Goal: Task Accomplishment & Management: Manage account settings

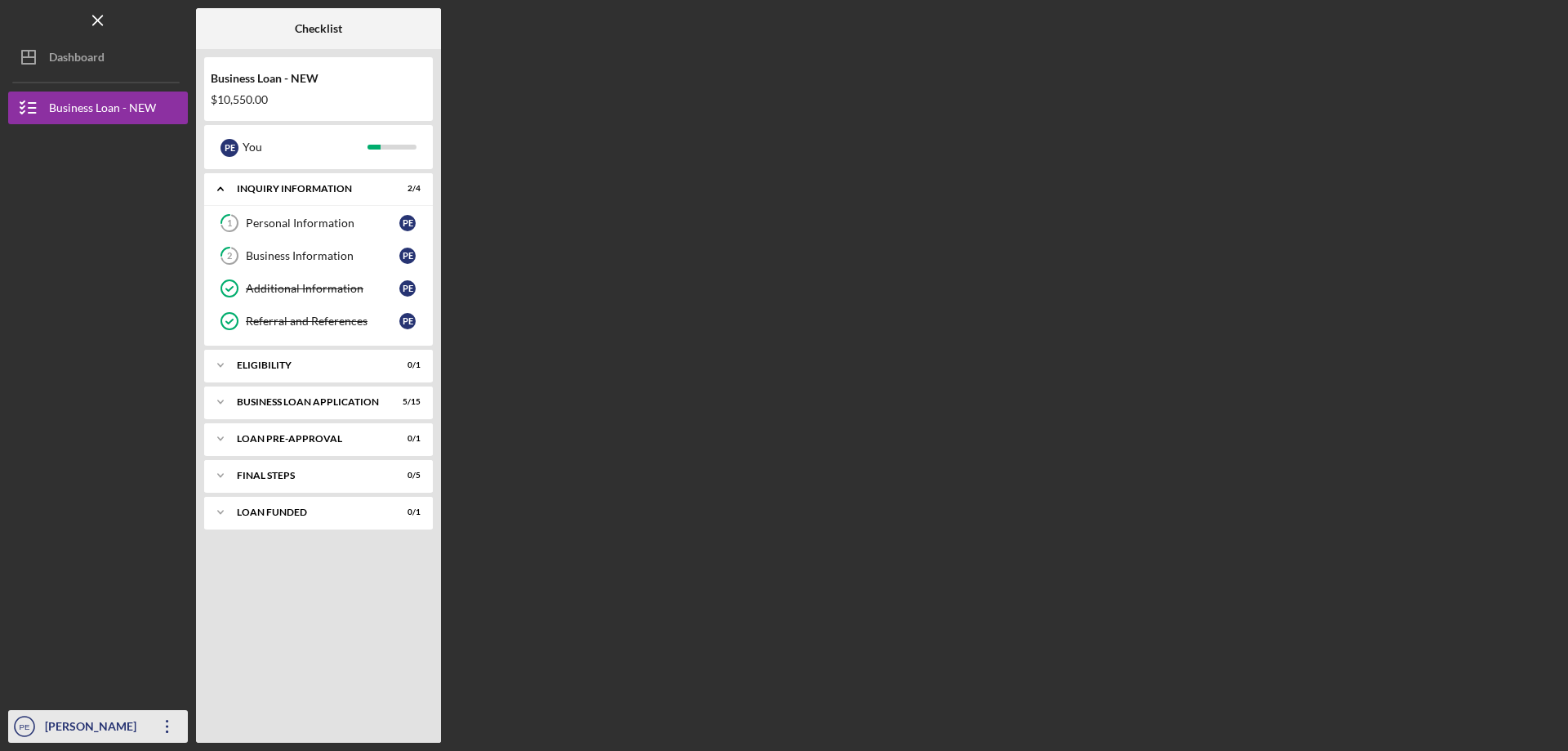
click at [82, 734] on div "[PERSON_NAME]" at bounding box center [94, 728] width 106 height 36
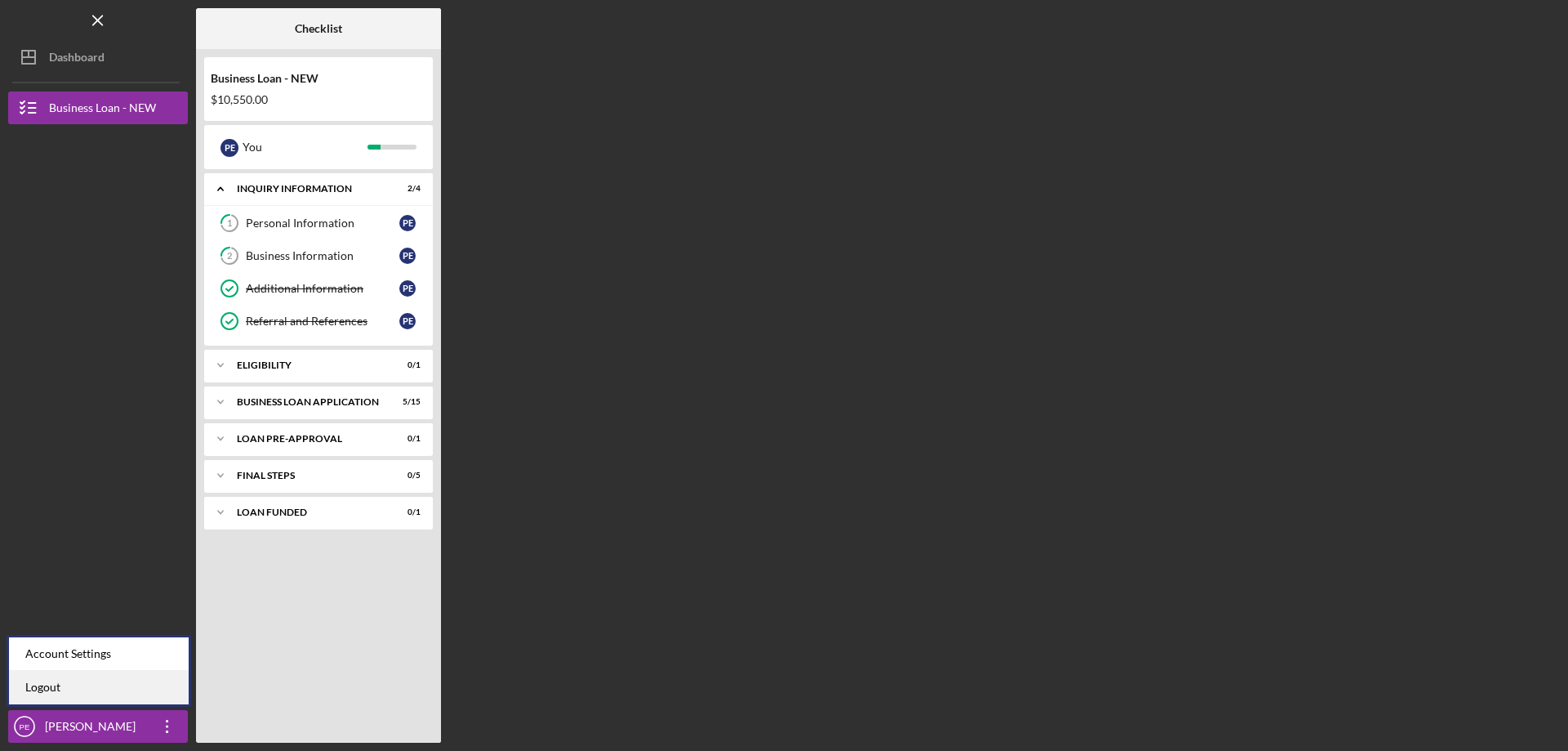
click at [79, 690] on link "Logout" at bounding box center [98, 688] width 179 height 34
